Goal: Information Seeking & Learning: Learn about a topic

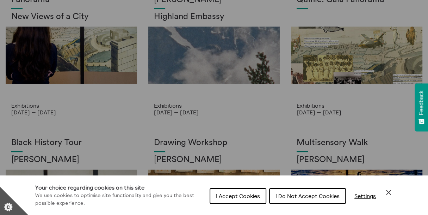
scroll to position [106, 0]
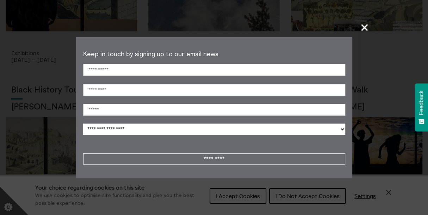
click at [364, 26] on span "+" at bounding box center [364, 27] width 21 height 21
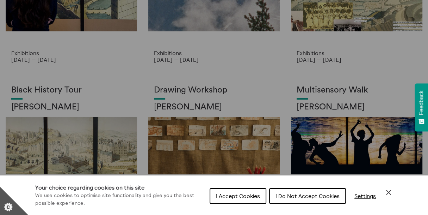
click at [309, 194] on span "I Do Not Accept Cookies" at bounding box center [308, 195] width 64 height 7
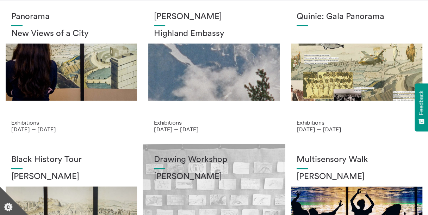
scroll to position [35, 0]
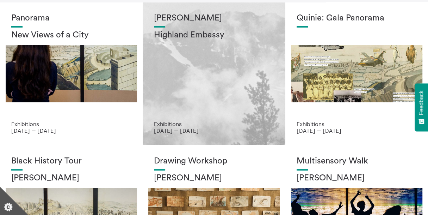
click at [208, 50] on div "Shen Xin Highland Embassy" at bounding box center [214, 66] width 120 height 107
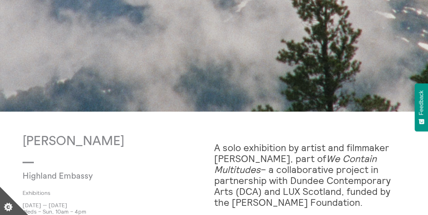
scroll to position [282, 0]
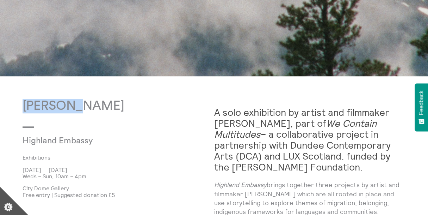
drag, startPoint x: 23, startPoint y: 106, endPoint x: 72, endPoint y: 108, distance: 48.7
click at [72, 108] on p "[PERSON_NAME]" at bounding box center [119, 106] width 192 height 14
copy p "[PERSON_NAME]"
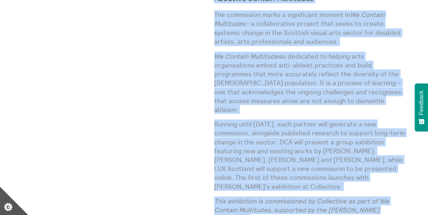
scroll to position [734, 0]
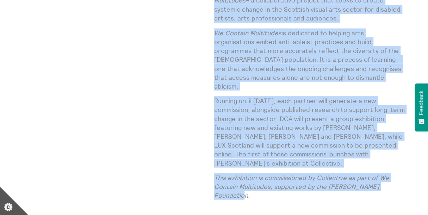
drag, startPoint x: 214, startPoint y: 8, endPoint x: 400, endPoint y: 147, distance: 232.1
copy div "L ipsu dolorsitam co adipis eli seddoeius Temp Inc, utla et Do Magnaal Enimadmi…"
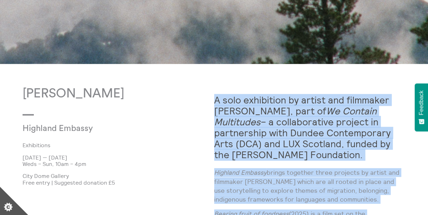
scroll to position [382, 0]
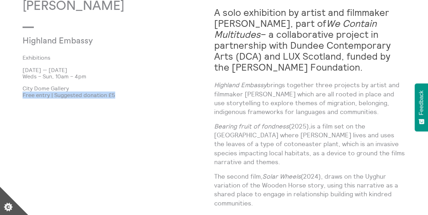
drag, startPoint x: 24, startPoint y: 94, endPoint x: 119, endPoint y: 97, distance: 95.9
click at [119, 97] on p "Free entry | Suggested donation £5" at bounding box center [119, 95] width 192 height 6
copy p "Free entry | Suggested donation £5"
